Goal: Book appointment/travel/reservation

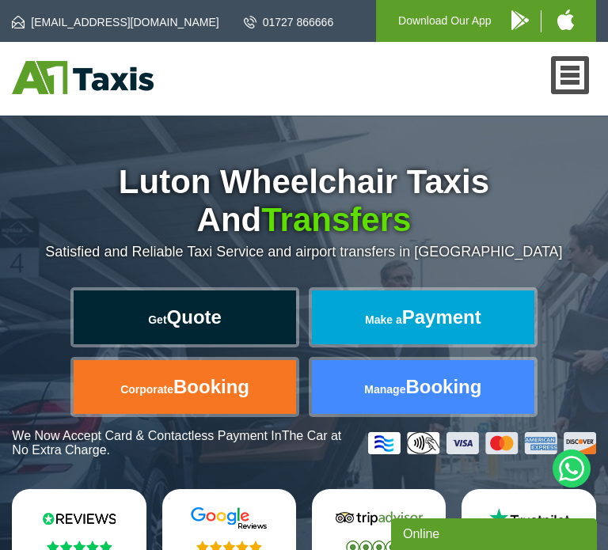
click at [260, 315] on link "Get Quote" at bounding box center [185, 318] width 222 height 54
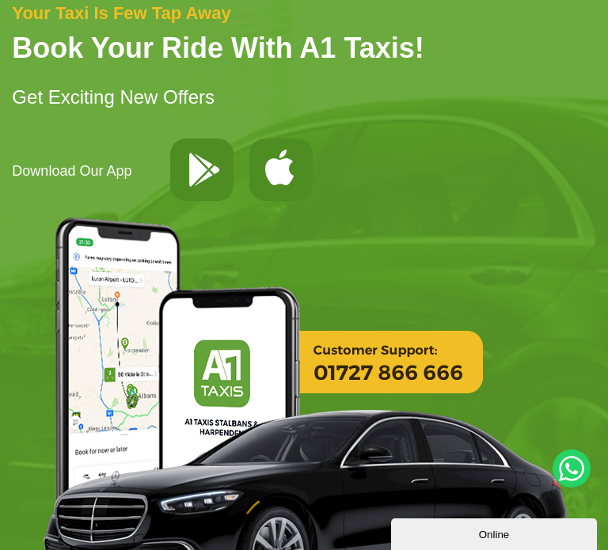
scroll to position [3642, 0]
